Goal: Task Accomplishment & Management: Manage account settings

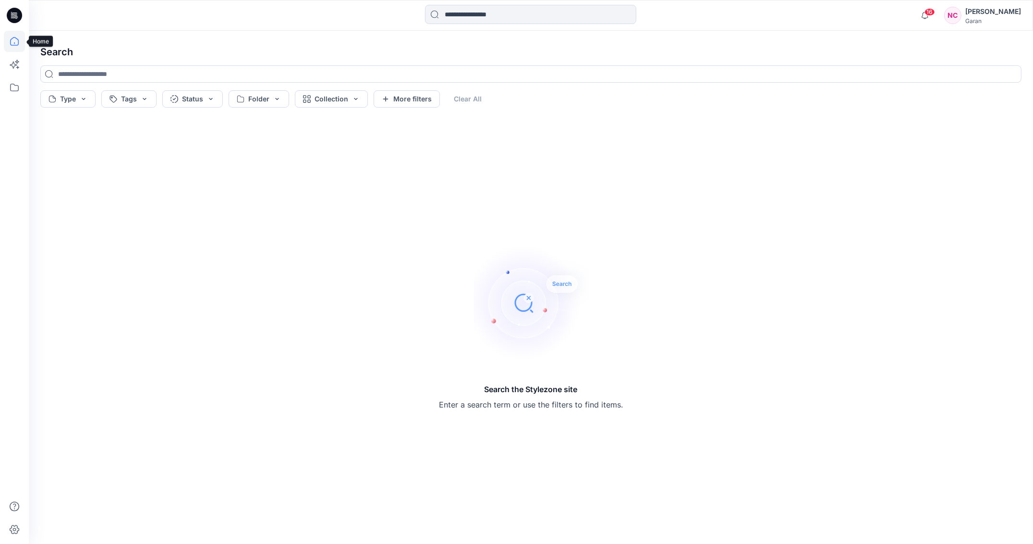
click at [7, 40] on icon at bounding box center [14, 41] width 21 height 21
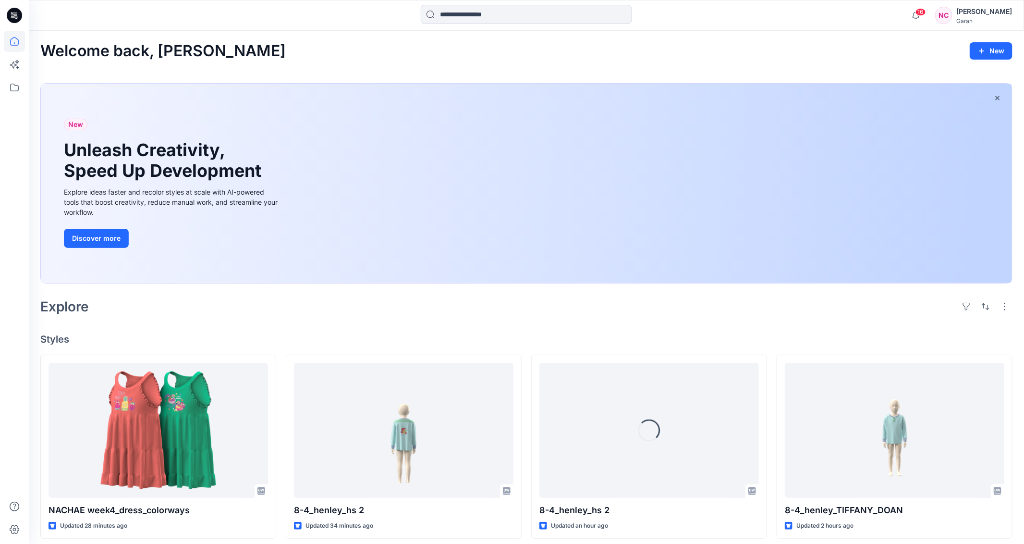
click at [1002, 10] on div "[PERSON_NAME]" at bounding box center [984, 12] width 56 height 12
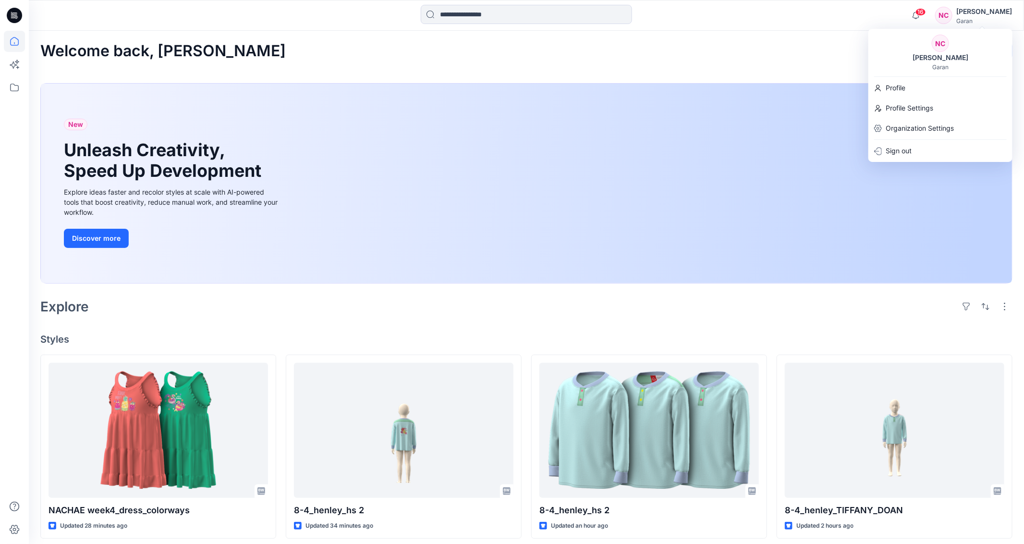
click at [301, 55] on div "Welcome back, [PERSON_NAME]" at bounding box center [526, 51] width 972 height 18
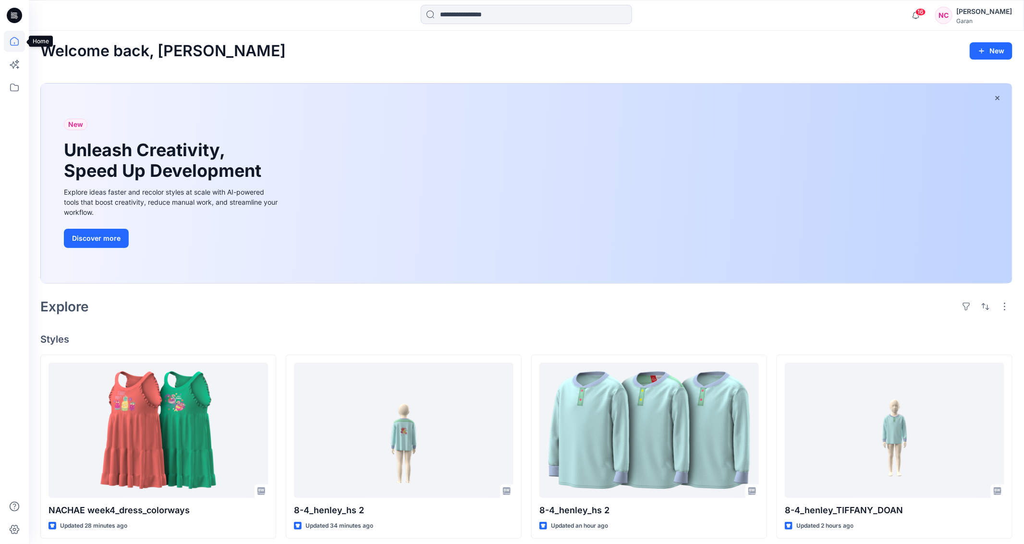
click at [9, 39] on icon at bounding box center [14, 41] width 21 height 21
click at [1006, 12] on div "[PERSON_NAME]" at bounding box center [984, 12] width 56 height 12
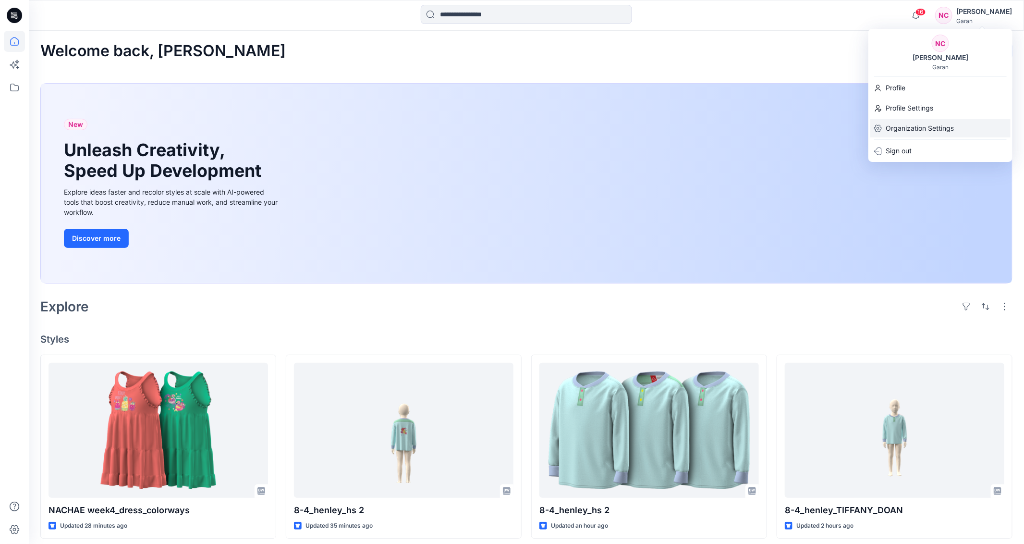
click at [898, 122] on p "Organization Settings" at bounding box center [920, 128] width 68 height 18
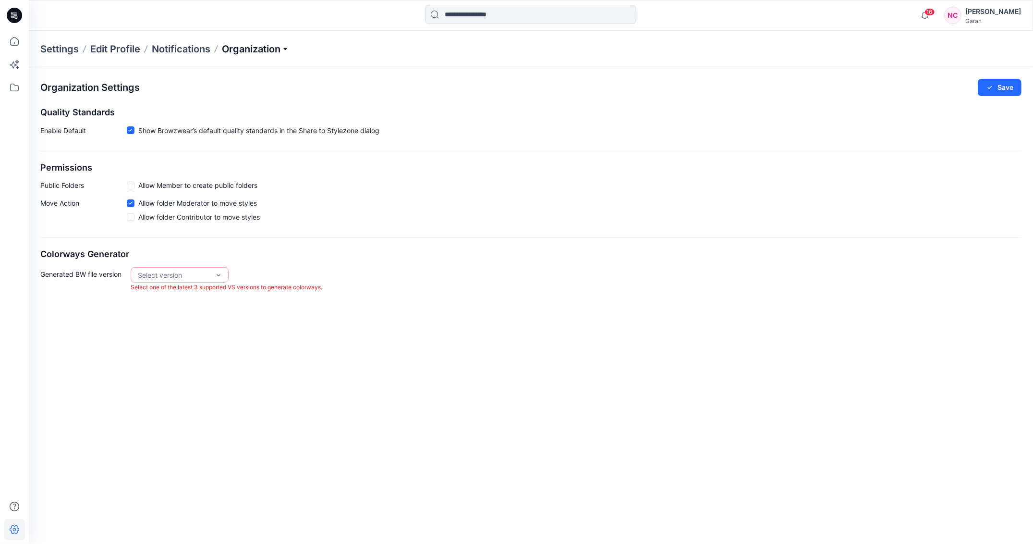
click at [289, 48] on p "Organization" at bounding box center [255, 48] width 67 height 13
click at [237, 69] on link "Invite/Edit Users" at bounding box center [257, 70] width 140 height 19
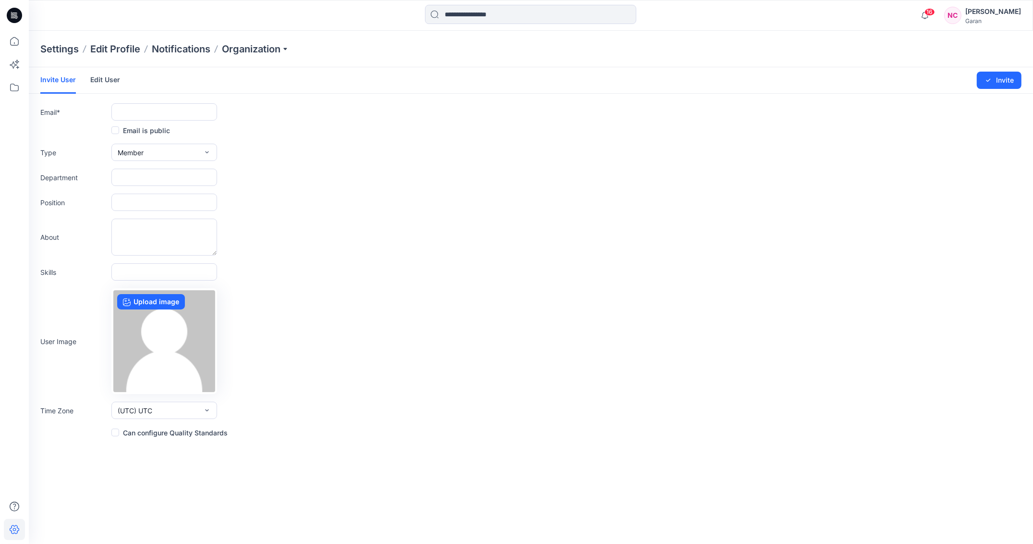
click at [109, 80] on link "Edit User" at bounding box center [105, 79] width 30 height 25
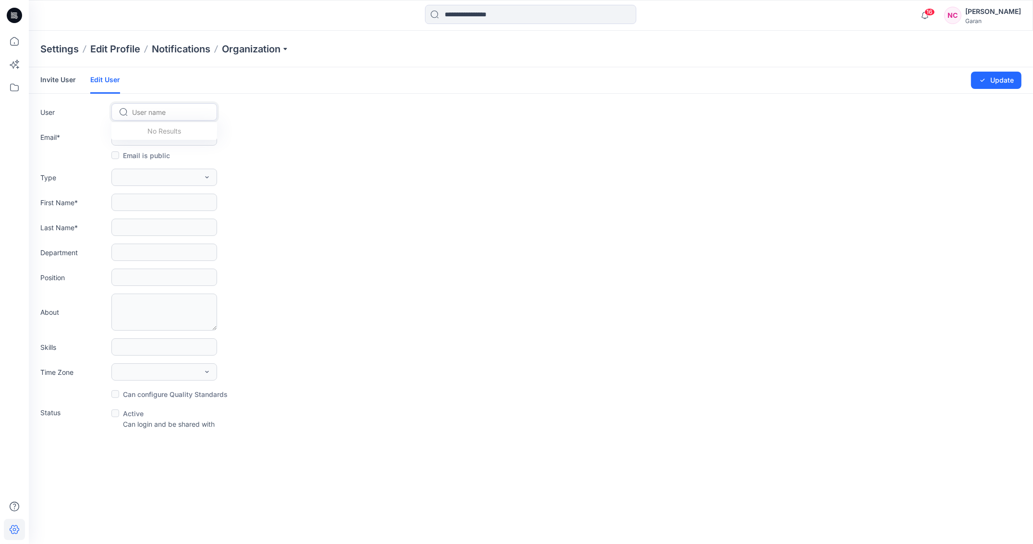
click at [147, 108] on div at bounding box center [170, 112] width 76 height 12
type input "**"
click at [158, 177] on span "[PERSON_NAME]" at bounding box center [161, 175] width 54 height 10
type input "**********"
type input "*******"
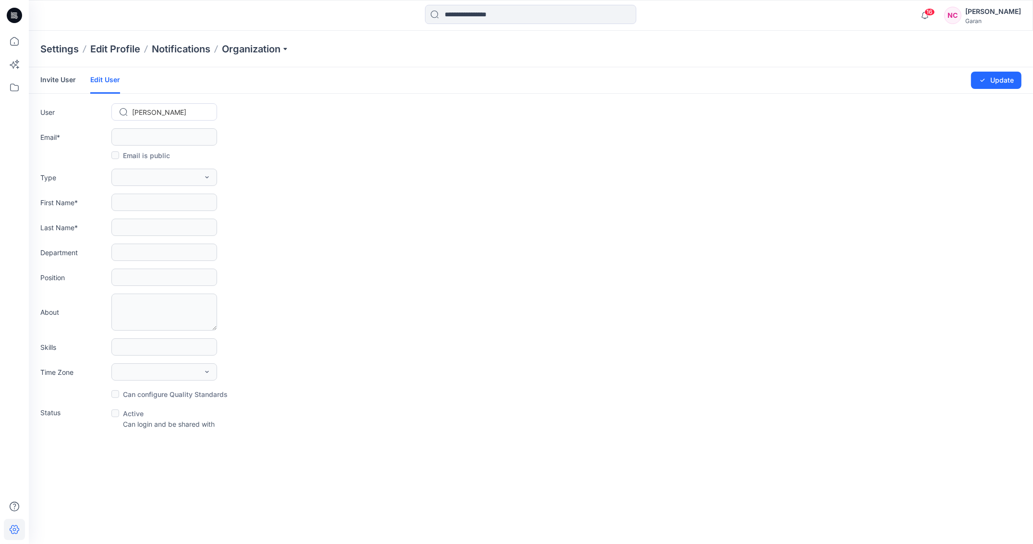
type input "******"
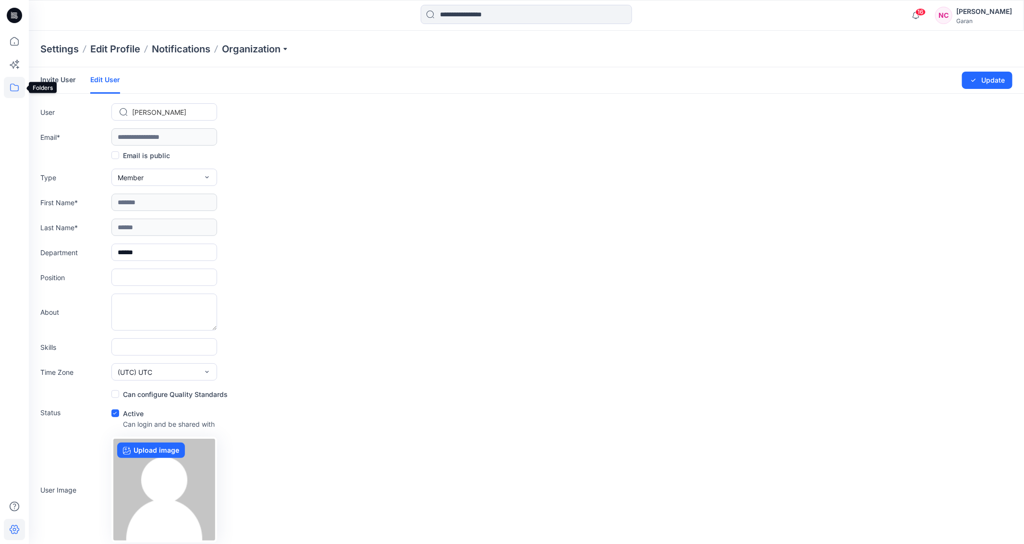
click at [10, 86] on icon at bounding box center [14, 88] width 9 height 8
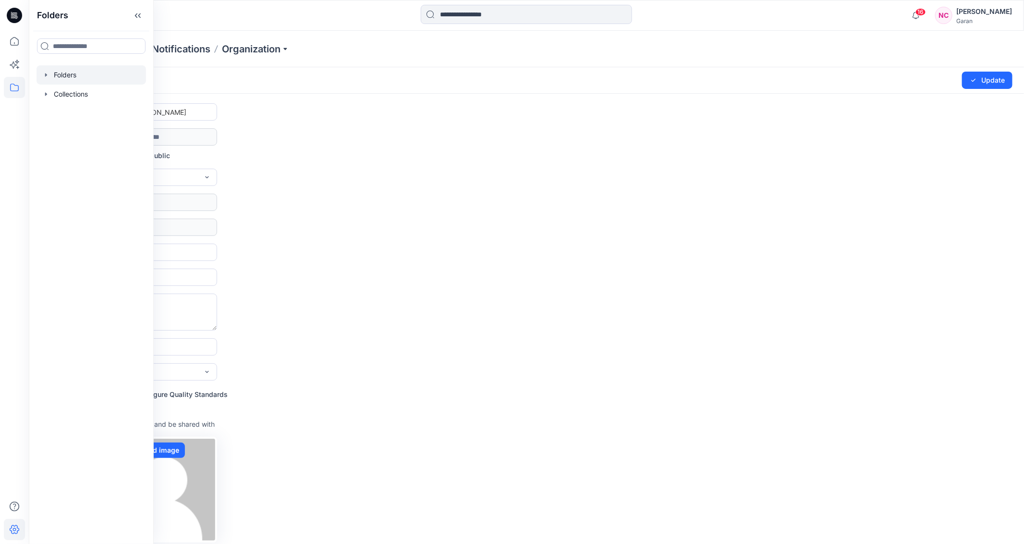
click at [76, 70] on div at bounding box center [90, 74] width 109 height 19
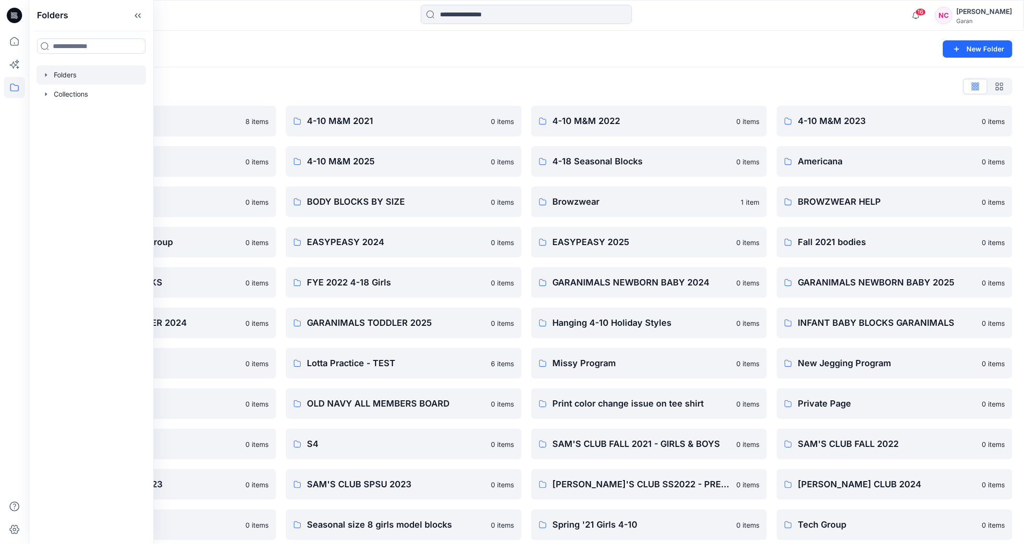
click at [488, 73] on div "Folders List 3D TRAINING 8 items 4-10 M&M 2024 0 items ASSESSMENTS 0 items Brow…" at bounding box center [526, 369] width 995 height 605
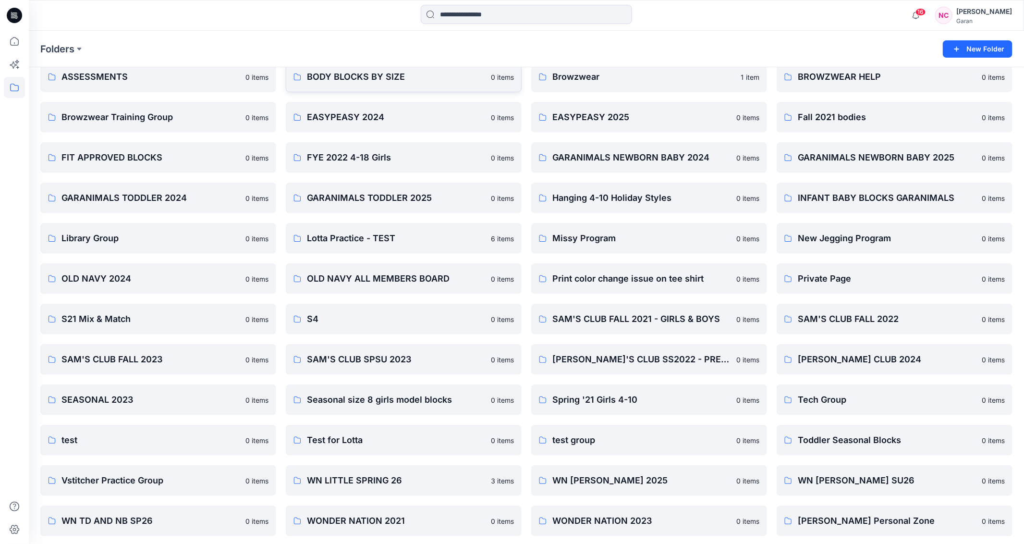
scroll to position [128, 0]
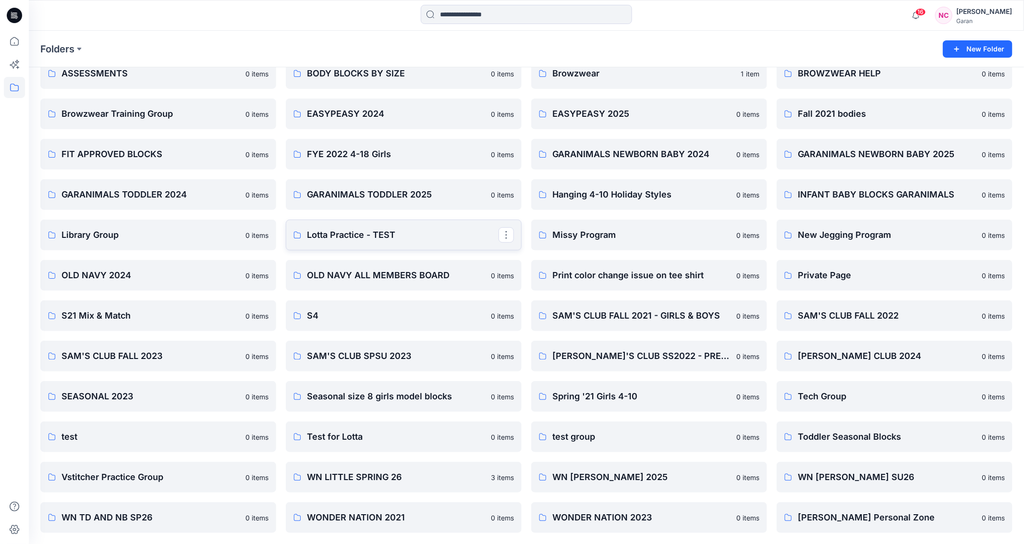
click at [369, 230] on p "Lotta Practice - TEST" at bounding box center [403, 234] width 192 height 13
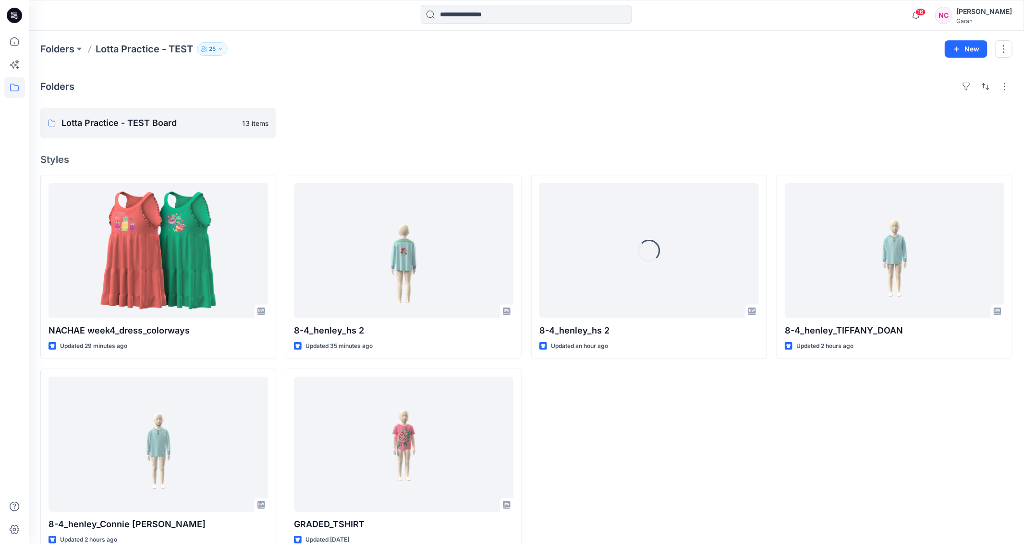
click at [219, 49] on icon "button" at bounding box center [221, 49] width 6 height 6
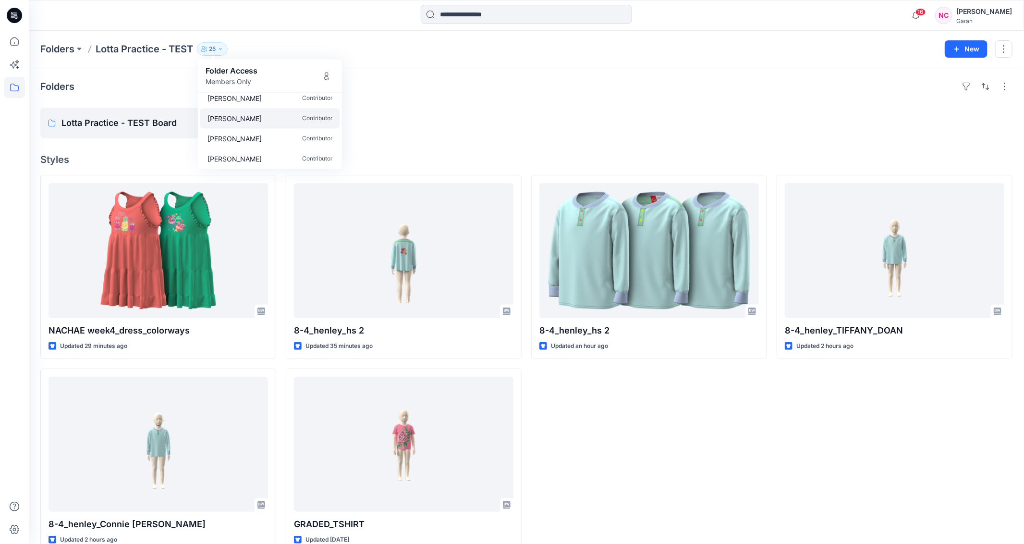
scroll to position [310, 0]
click at [330, 75] on icon "Manage Users" at bounding box center [327, 76] width 8 height 8
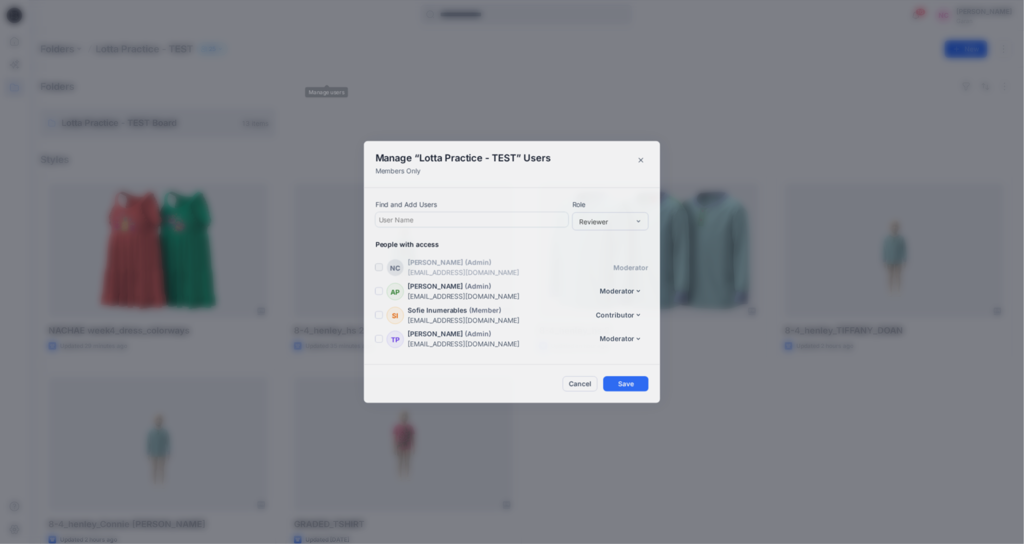
scroll to position [500, 0]
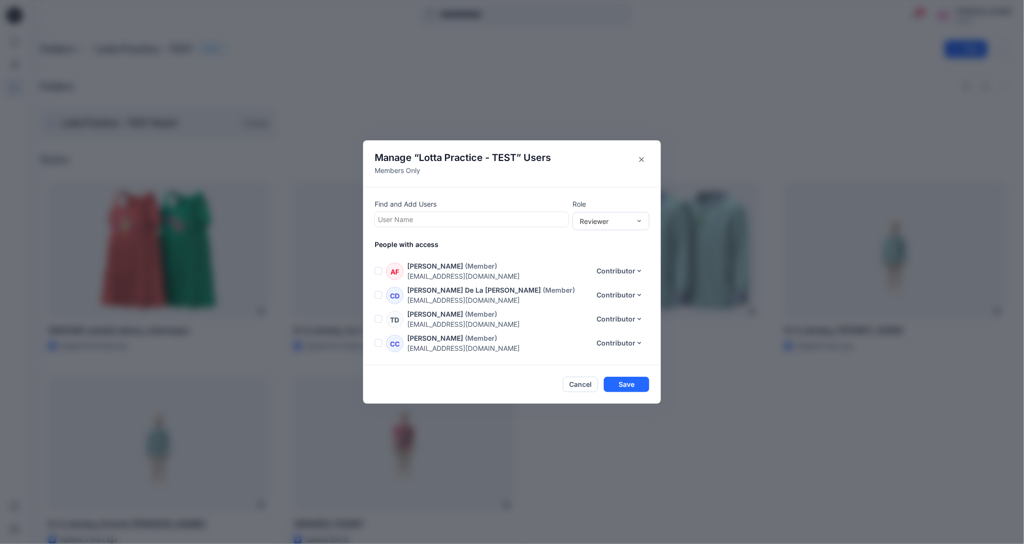
click at [399, 222] on div at bounding box center [471, 219] width 187 height 12
type input "*"
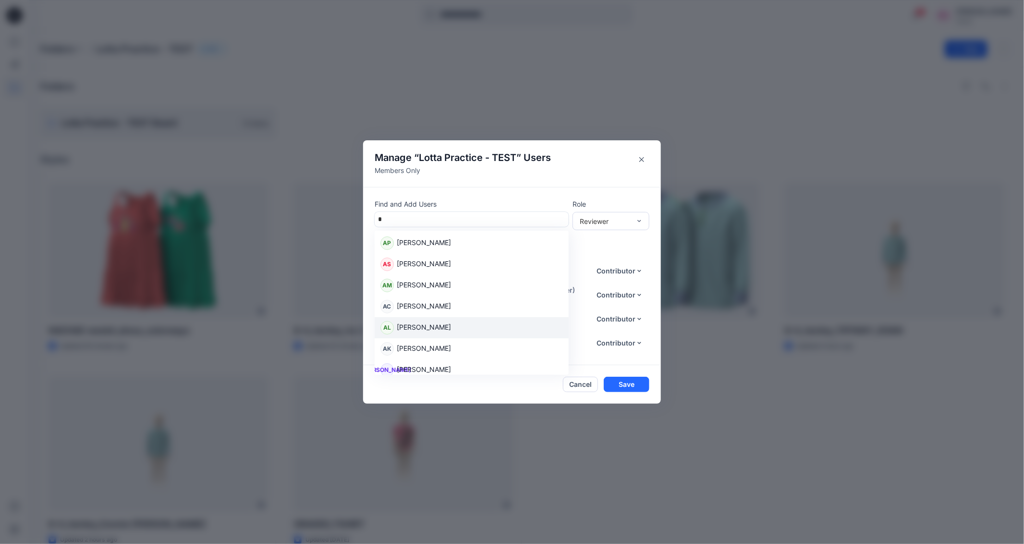
click at [420, 326] on p "[PERSON_NAME]" at bounding box center [424, 328] width 54 height 12
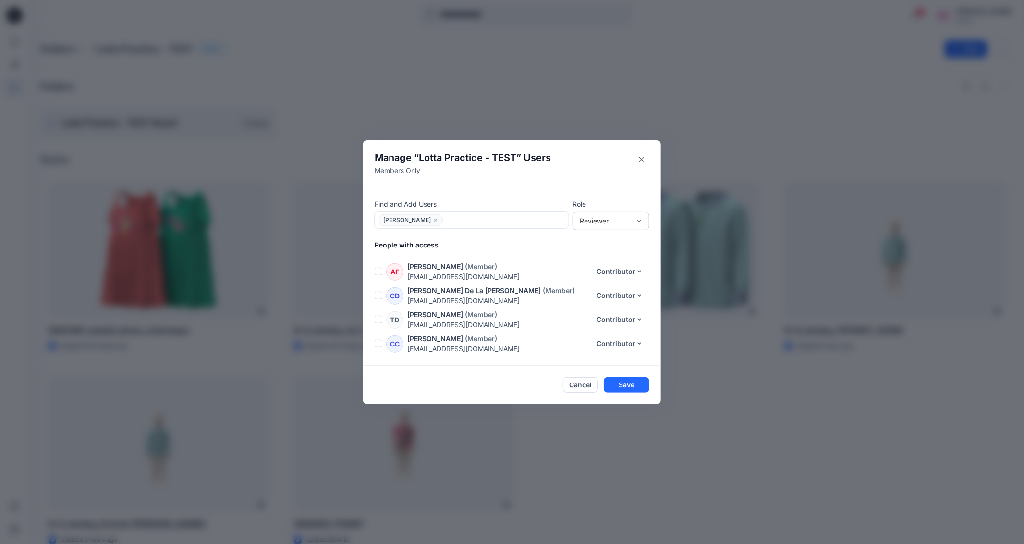
click at [626, 222] on div "Reviewer" at bounding box center [605, 221] width 51 height 10
click at [597, 252] on div "Contributor" at bounding box center [610, 256] width 73 height 17
click at [638, 381] on button "Save" at bounding box center [627, 384] width 46 height 15
